Goal: Navigation & Orientation: Find specific page/section

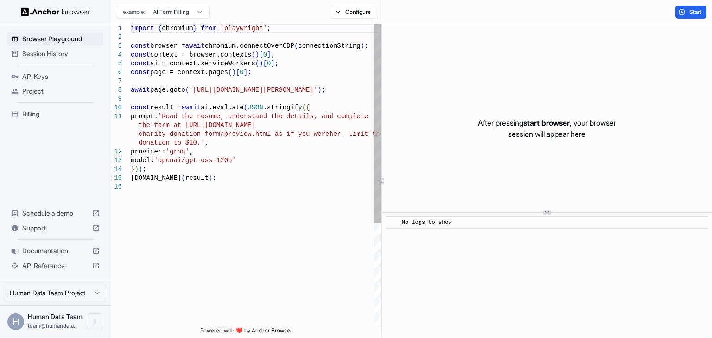
click at [50, 56] on span "Session History" at bounding box center [60, 53] width 77 height 9
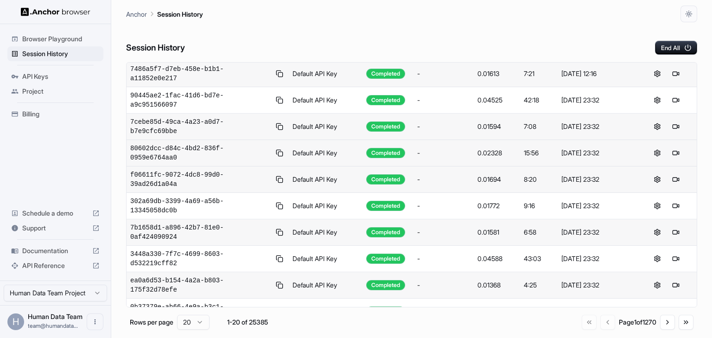
scroll to position [153, 0]
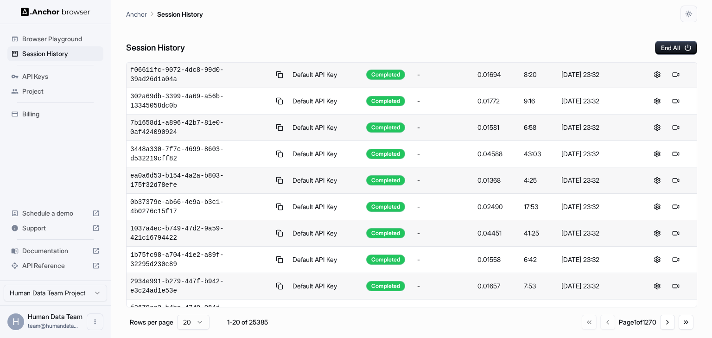
click at [660, 318] on div "Go to first page Go to previous page Page 1 of 1270 Go to next page Go to last …" at bounding box center [638, 322] width 112 height 15
click at [663, 321] on button "Go to next page" at bounding box center [667, 322] width 15 height 15
click at [599, 322] on button "Go to previous page" at bounding box center [606, 322] width 15 height 15
click at [661, 322] on button "Go to next page" at bounding box center [667, 322] width 15 height 15
click at [664, 324] on button "Go to next page" at bounding box center [667, 322] width 15 height 15
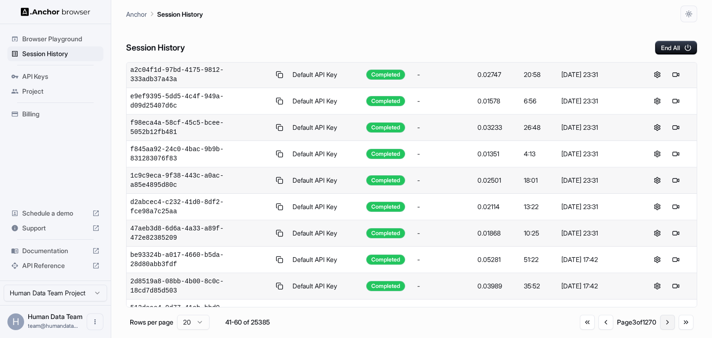
click at [664, 324] on button "Go to next page" at bounding box center [667, 322] width 15 height 15
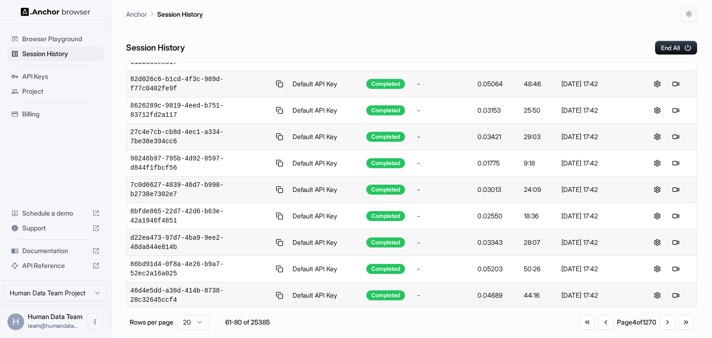
scroll to position [0, 0]
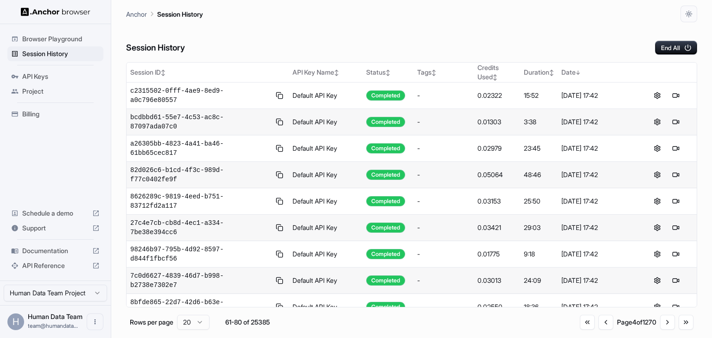
click at [609, 326] on div "Go to first page Go to previous page Page 4 of 1270 Go to next page Go to last …" at bounding box center [637, 322] width 114 height 15
click at [603, 325] on button "Go to previous page" at bounding box center [606, 322] width 15 height 15
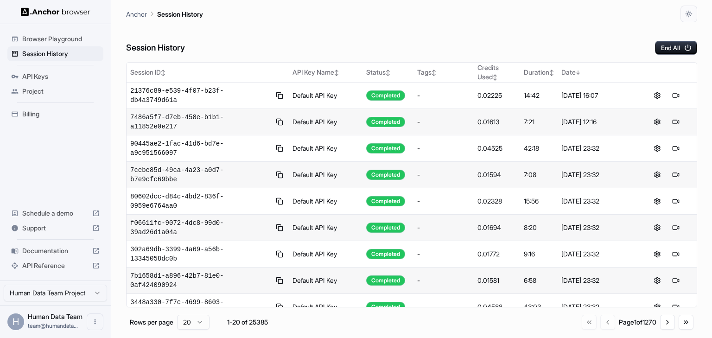
scroll to position [153, 0]
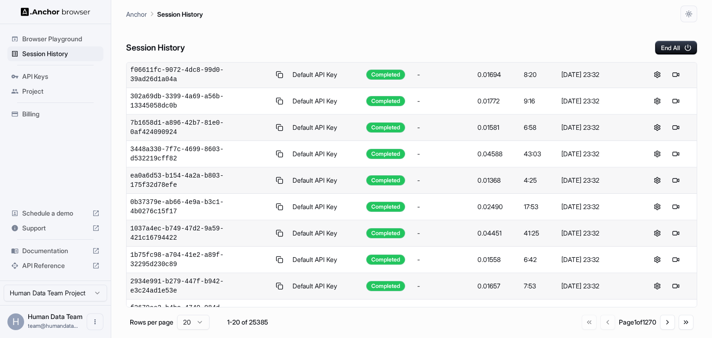
click at [42, 112] on span "Billing" at bounding box center [60, 113] width 77 height 9
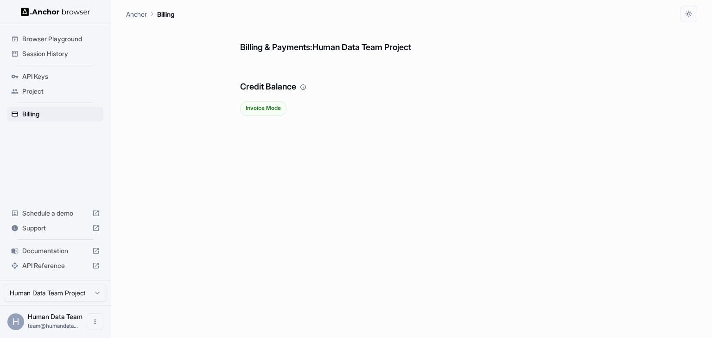
click at [60, 45] on div "Browser Playground" at bounding box center [55, 39] width 96 height 15
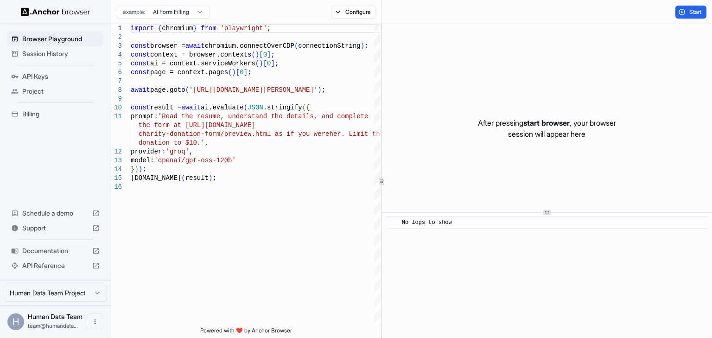
click at [46, 54] on span "Session History" at bounding box center [60, 53] width 77 height 9
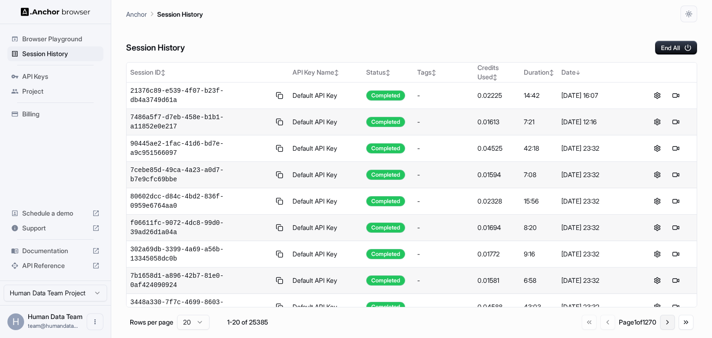
click at [662, 326] on button "Go to next page" at bounding box center [667, 322] width 15 height 15
click at [664, 321] on button "Go to next page" at bounding box center [667, 322] width 15 height 15
click at [664, 322] on button "Go to next page" at bounding box center [667, 322] width 15 height 15
click at [603, 323] on button "Go to previous page" at bounding box center [606, 322] width 15 height 15
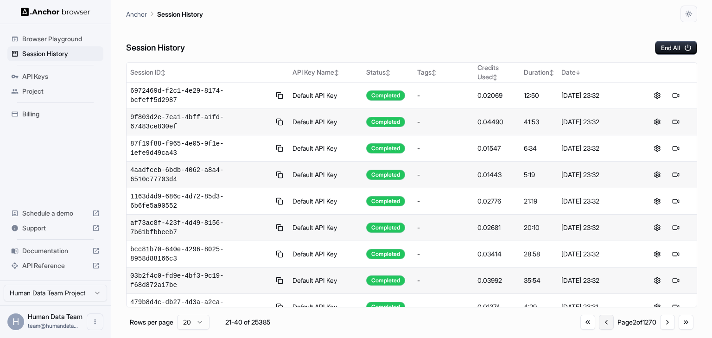
click at [603, 323] on button "Go to previous page" at bounding box center [606, 322] width 15 height 15
click at [603, 323] on div "Go to first page Go to previous page Page 2 of 1270 Go to next page Go to last …" at bounding box center [637, 322] width 113 height 15
click at [600, 31] on div "Session History End All" at bounding box center [411, 38] width 571 height 32
click at [229, 50] on div "Session History End All" at bounding box center [411, 38] width 571 height 32
click at [396, 20] on div "Anchor Session History" at bounding box center [411, 11] width 571 height 22
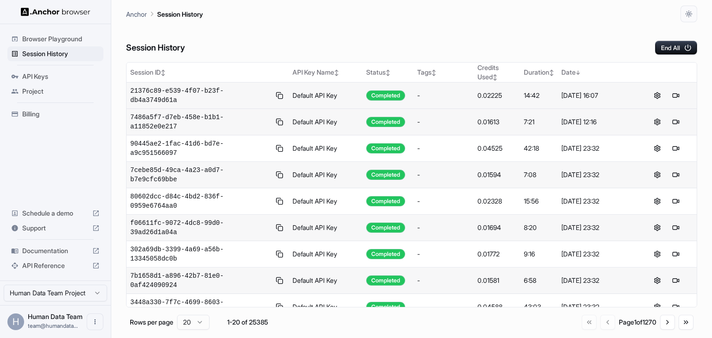
click at [296, 90] on td "Default API Key" at bounding box center [326, 96] width 74 height 26
click at [205, 46] on div "Session History End All" at bounding box center [411, 38] width 571 height 32
drag, startPoint x: 50, startPoint y: 76, endPoint x: 46, endPoint y: 79, distance: 4.9
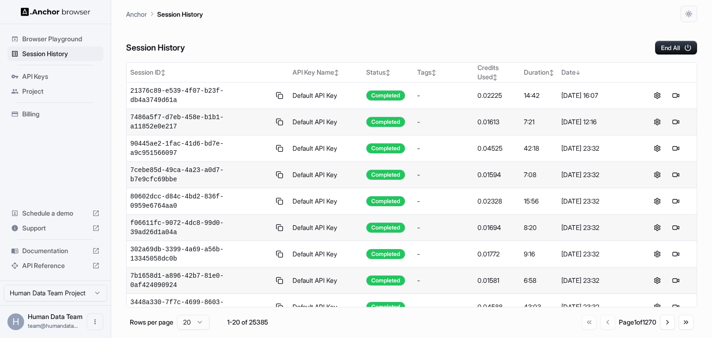
click at [50, 76] on span "API Keys" at bounding box center [60, 76] width 77 height 9
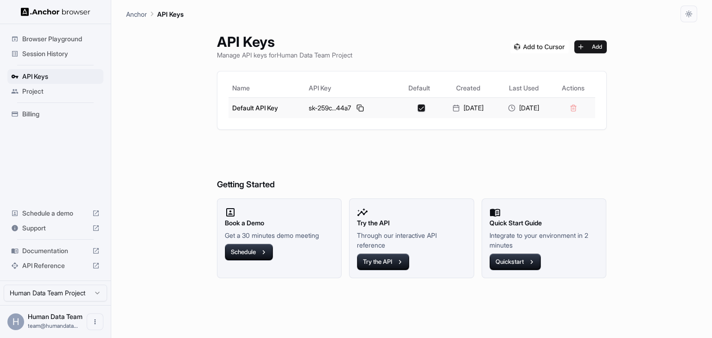
click at [318, 109] on div "sk-259c...44a7" at bounding box center [352, 107] width 86 height 11
copy div "259c"
click at [315, 132] on div "API Keys Manage API keys for Human Data Team Project Add Name API Key Default C…" at bounding box center [412, 180] width 412 height 316
click at [63, 41] on span "Browser Playground" at bounding box center [60, 38] width 77 height 9
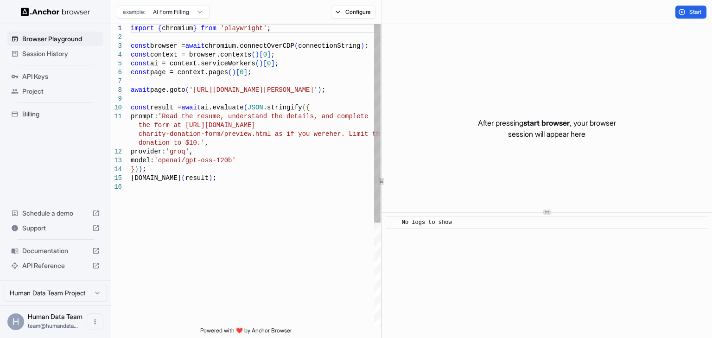
click at [61, 50] on span "Session History" at bounding box center [60, 53] width 77 height 9
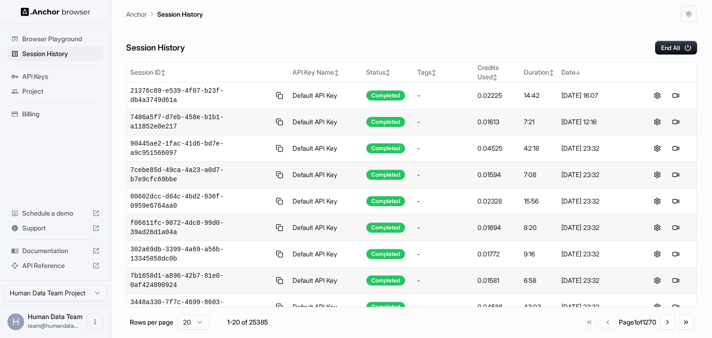
click at [361, 35] on div "Session History End All" at bounding box center [411, 38] width 571 height 32
click at [361, 52] on div "Session History End All" at bounding box center [411, 38] width 571 height 32
click at [343, 41] on div "Session History End All" at bounding box center [411, 38] width 571 height 32
click at [38, 68] on ul "Browser Playground Session History API Keys Project Billing" at bounding box center [55, 76] width 103 height 97
click at [38, 74] on span "API Keys" at bounding box center [60, 76] width 77 height 9
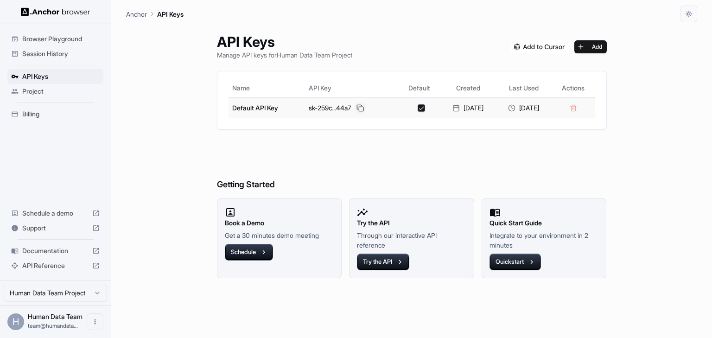
click at [355, 109] on button at bounding box center [360, 107] width 11 height 11
click at [378, 68] on div "API Keys Manage API keys for Human Data Team Project Add Name API Key Default C…" at bounding box center [412, 180] width 412 height 316
click at [469, 19] on div "Anchor API Keys" at bounding box center [411, 11] width 571 height 22
click at [62, 42] on span "Browser Playground" at bounding box center [60, 38] width 77 height 9
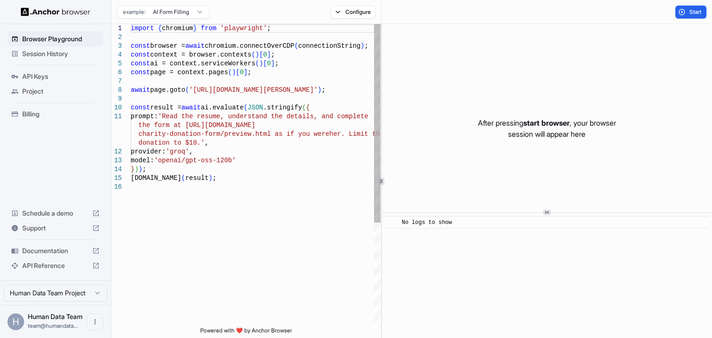
click at [61, 55] on span "Session History" at bounding box center [60, 53] width 77 height 9
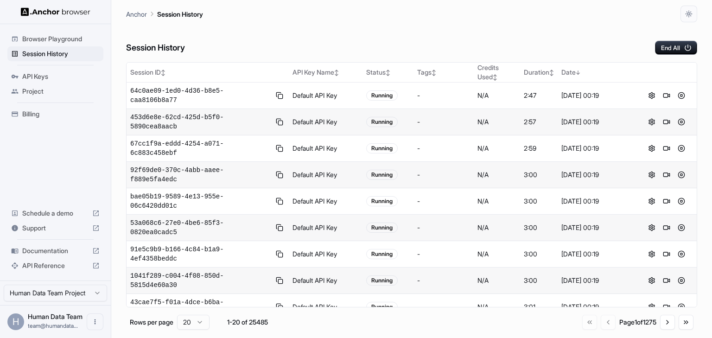
click at [317, 46] on div "Session History End All" at bounding box center [411, 38] width 571 height 32
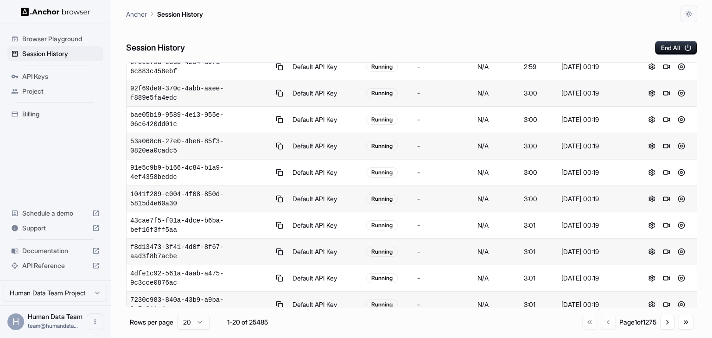
scroll to position [153, 0]
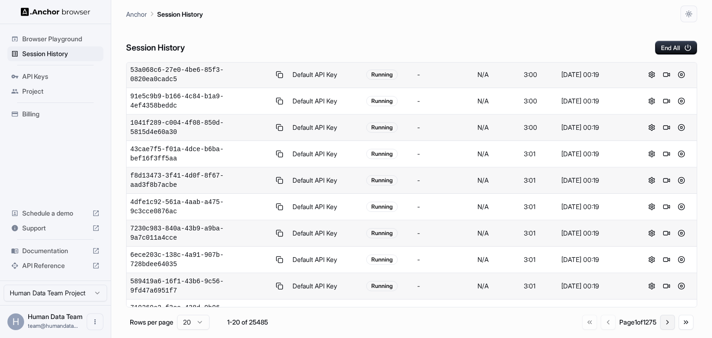
click at [664, 321] on button "Go to next page" at bounding box center [667, 322] width 15 height 15
click at [665, 325] on button "Go to next page" at bounding box center [667, 322] width 15 height 15
click at [666, 323] on button "Go to next page" at bounding box center [667, 322] width 15 height 15
click at [668, 321] on button "Go to next page" at bounding box center [667, 324] width 15 height 15
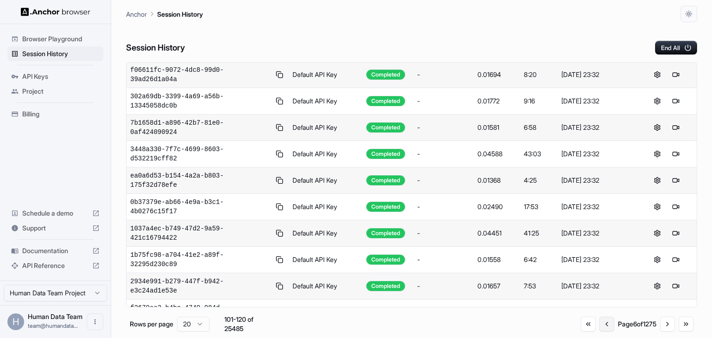
click at [603, 320] on button "Go to previous page" at bounding box center [607, 324] width 15 height 15
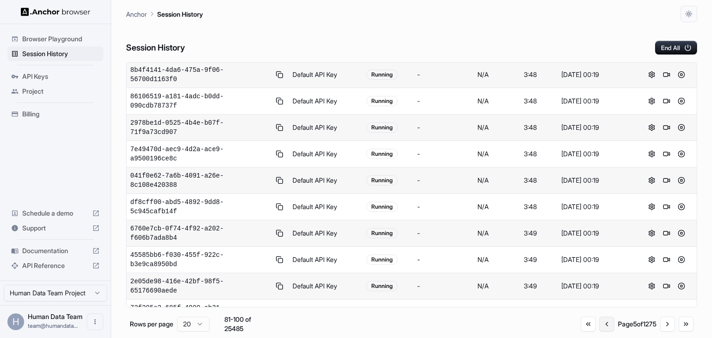
click at [603, 320] on button "Go to previous page" at bounding box center [607, 324] width 15 height 15
click at [603, 320] on button "Go to previous page" at bounding box center [606, 322] width 15 height 15
click at [603, 320] on button "Go to previous page" at bounding box center [607, 322] width 15 height 15
click at [603, 320] on div "Go to first page Go to previous page Page 1 of 1275 Go to next page Go to last …" at bounding box center [637, 322] width 111 height 15
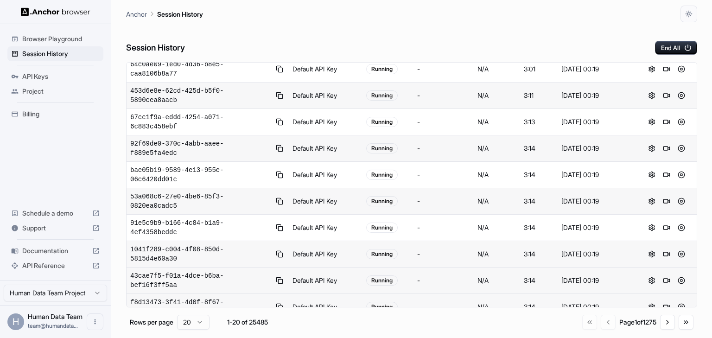
scroll to position [0, 0]
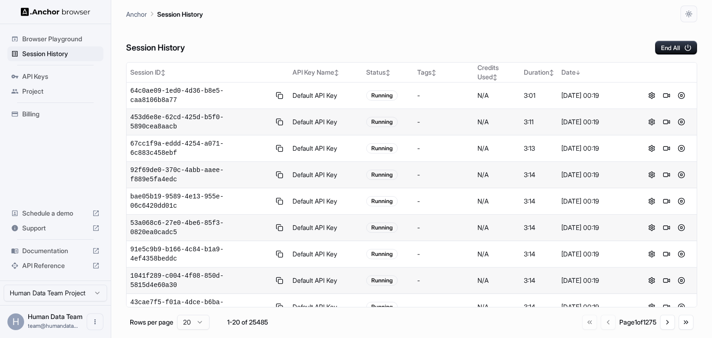
click at [392, 24] on div "Session History End All" at bounding box center [411, 38] width 571 height 32
click at [656, 324] on div "Page 1 of 1275" at bounding box center [638, 322] width 37 height 9
click at [666, 323] on button "Go to next page" at bounding box center [667, 322] width 15 height 15
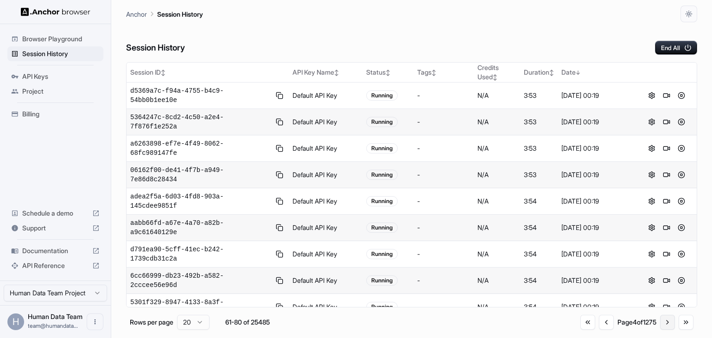
click at [666, 323] on button "Go to next page" at bounding box center [667, 322] width 15 height 15
click at [666, 323] on button "Go to next page" at bounding box center [667, 324] width 15 height 15
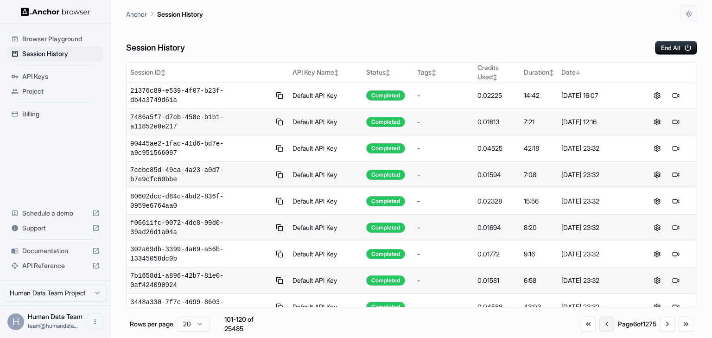
click at [601, 325] on button "Go to previous page" at bounding box center [607, 324] width 15 height 15
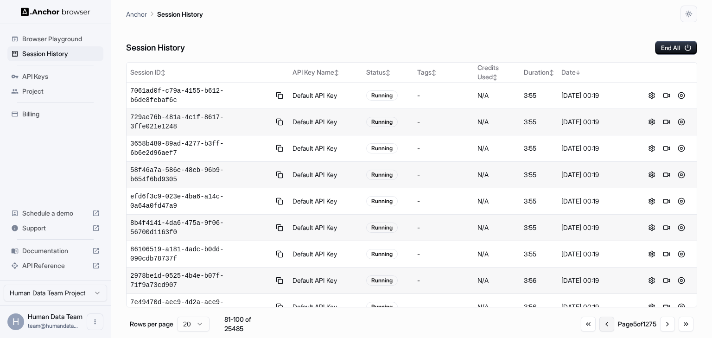
click at [601, 325] on button "Go to previous page" at bounding box center [607, 324] width 15 height 15
click at [601, 325] on button "Go to previous page" at bounding box center [606, 322] width 15 height 15
click at [667, 320] on button "Go to next page" at bounding box center [667, 322] width 15 height 15
click at [609, 324] on div "Go to first page Go to previous page Page 4 of 1275 Go to next page Go to last …" at bounding box center [637, 322] width 113 height 15
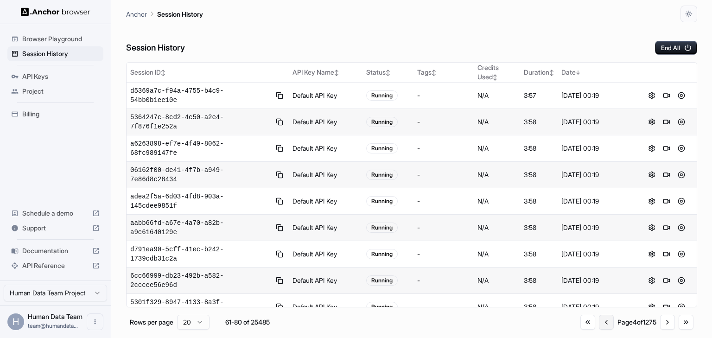
click at [606, 325] on button "Go to previous page" at bounding box center [606, 322] width 15 height 15
click at [605, 325] on button "Go to previous page" at bounding box center [606, 322] width 15 height 15
click at [605, 325] on div "Go to first page Go to previous page Page 1 of 1275 Go to next page Go to last …" at bounding box center [637, 322] width 111 height 15
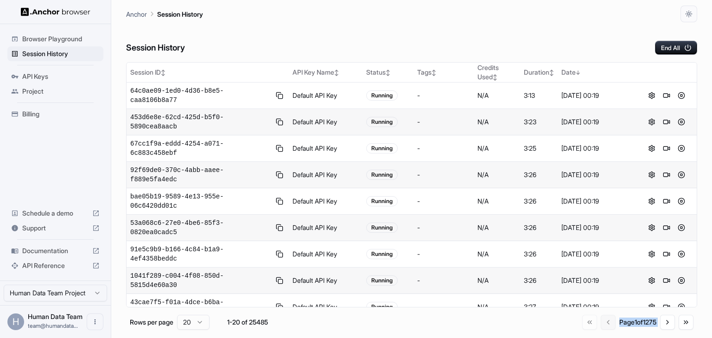
click at [605, 325] on div "Go to first page Go to previous page Page 1 of 1275 Go to next page Go to last …" at bounding box center [637, 322] width 111 height 15
click at [601, 321] on div "Go to first page Go to previous page Page 1 of 1275 Go to next page Go to last …" at bounding box center [637, 322] width 111 height 15
click at [483, 36] on div "Session History End All" at bounding box center [411, 38] width 571 height 32
click at [490, 38] on div "Session History End All" at bounding box center [411, 38] width 571 height 32
click at [664, 321] on button "Go to next page" at bounding box center [667, 322] width 15 height 15
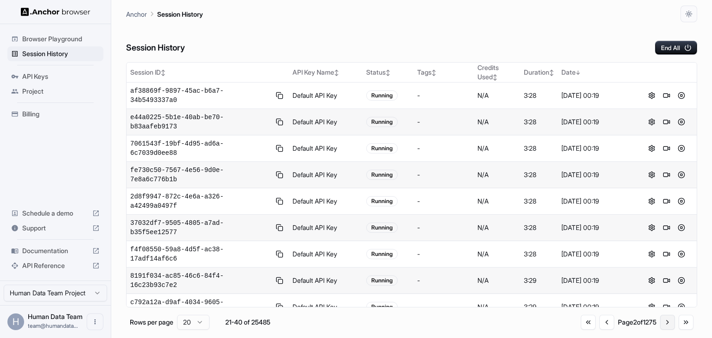
click at [664, 321] on button "Go to next page" at bounding box center [667, 322] width 15 height 15
click at [664, 321] on button "Go to next page" at bounding box center [667, 324] width 15 height 15
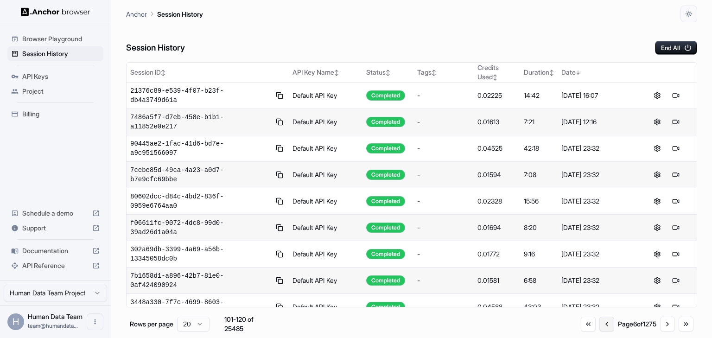
click at [605, 323] on button "Go to previous page" at bounding box center [607, 324] width 15 height 15
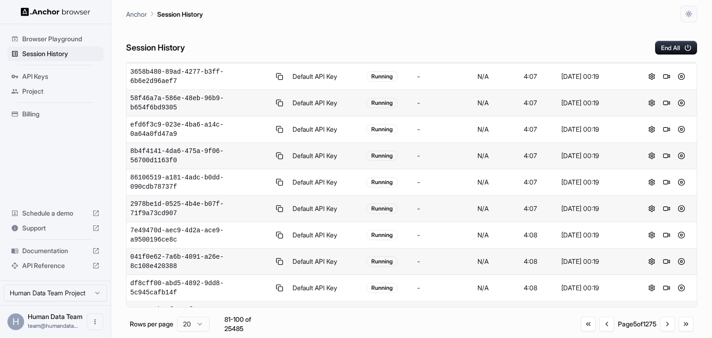
scroll to position [153, 0]
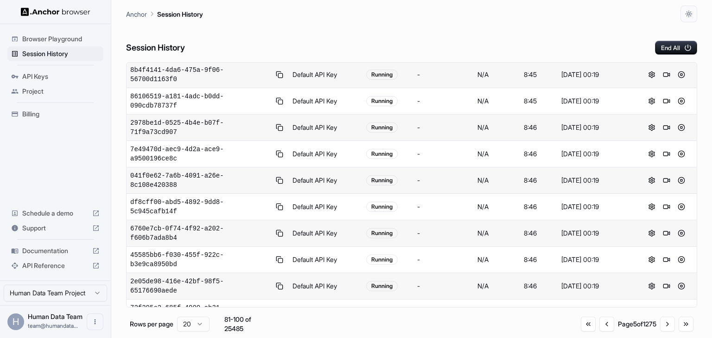
click at [595, 39] on div "Session History End All" at bounding box center [411, 38] width 571 height 32
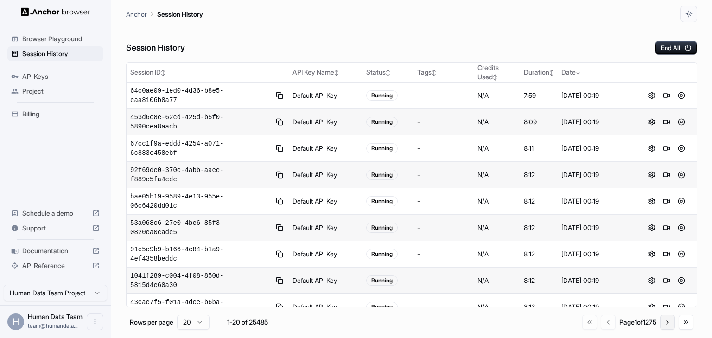
click at [662, 320] on button "Go to next page" at bounding box center [667, 322] width 15 height 15
click at [665, 321] on button "Go to next page" at bounding box center [667, 322] width 15 height 15
click at [664, 321] on button "Go to next page" at bounding box center [667, 322] width 15 height 15
click at [664, 321] on button "Go to next page" at bounding box center [667, 324] width 15 height 15
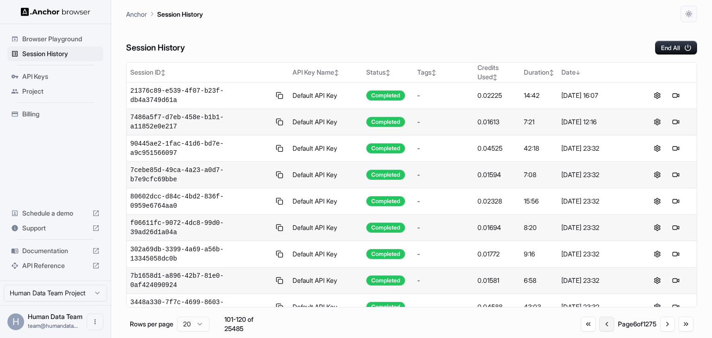
click at [607, 324] on button "Go to previous page" at bounding box center [607, 324] width 15 height 15
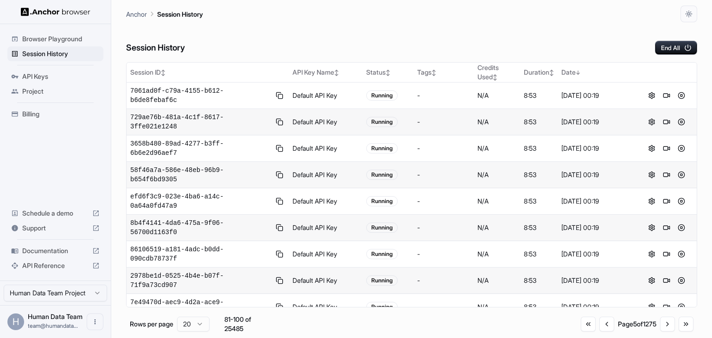
click at [450, 19] on div "Anchor Session History" at bounding box center [411, 11] width 571 height 22
